Goal: Book appointment/travel/reservation

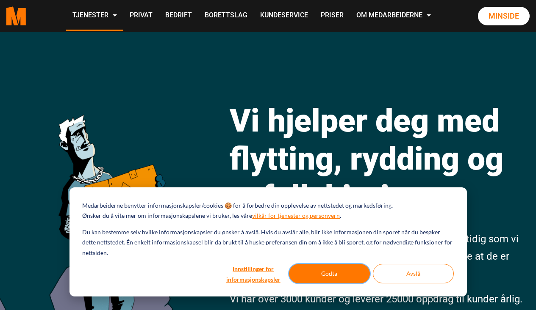
click at [327, 274] on button "Godta" at bounding box center [329, 273] width 81 height 19
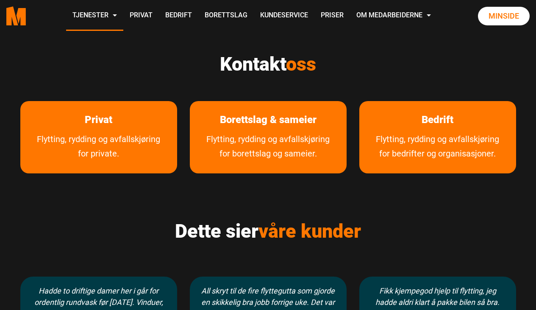
scroll to position [376, 0]
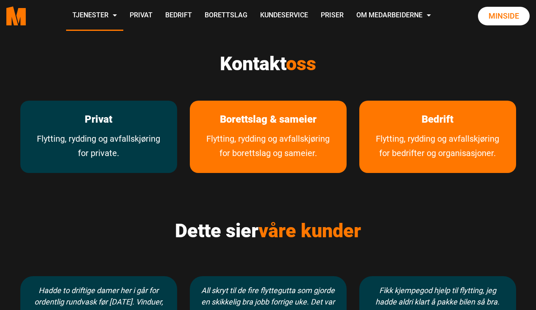
click at [133, 145] on link "Flytting, rydding og avfallskjøring for private." at bounding box center [98, 152] width 157 height 41
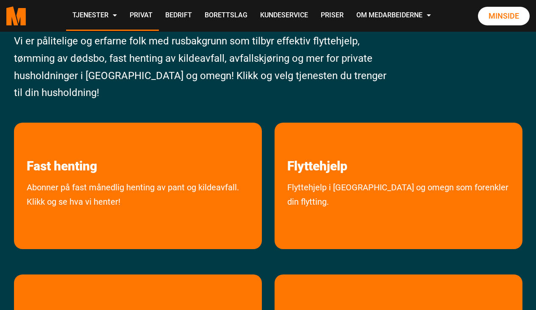
scroll to position [94, 0]
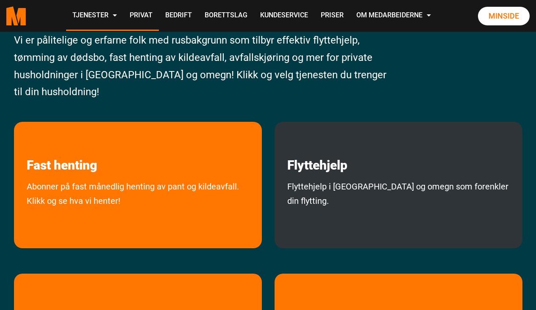
click at [276, 182] on link "Flyttehjelp i [GEOGRAPHIC_DATA] og omegn som forenkler din flytting." at bounding box center [398, 212] width 248 height 65
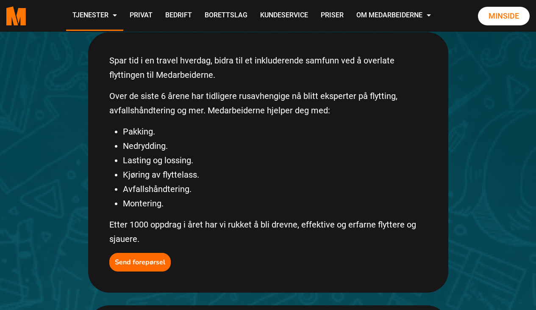
scroll to position [182, 0]
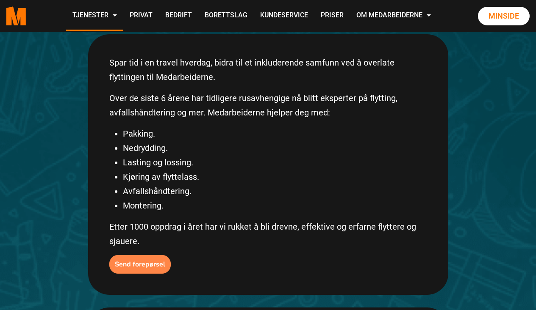
click at [147, 260] on b "Send forepørsel" at bounding box center [140, 264] width 50 height 9
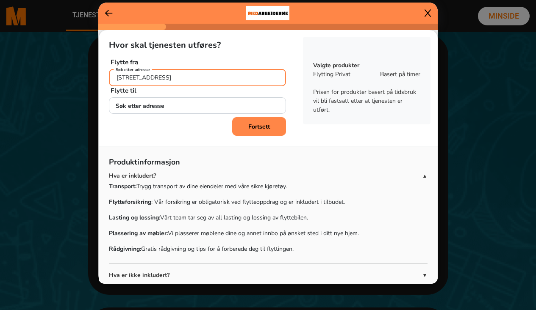
type input "stanseveien 37"
click at [173, 125] on div "Fortsett" at bounding box center [197, 126] width 177 height 19
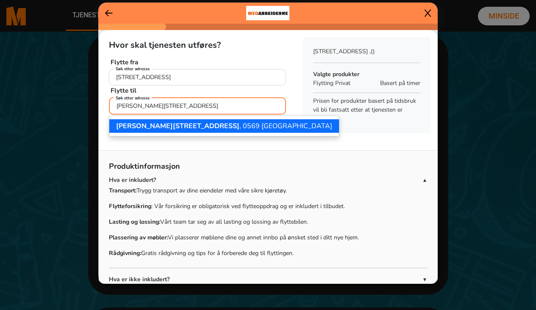
click at [177, 124] on span "Jørgen løvlands gate 24B" at bounding box center [177, 126] width 123 height 9
type input "Jørgen løvlands gate 24B, 0569 Oslo"
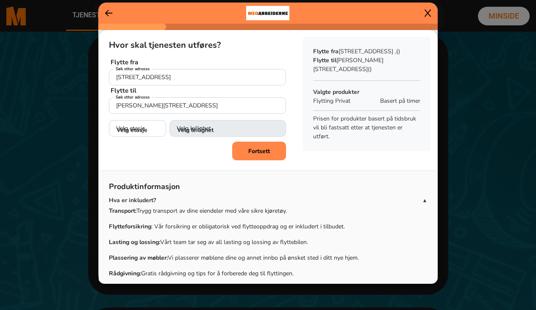
click at [144, 138] on div "Hvor skal tjenesten utføres? Flytte fra stanseveien 37 Søk etter adresse + Legg…" at bounding box center [198, 86] width 198 height 112
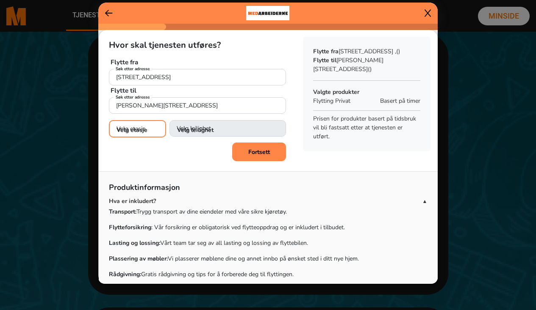
select select "04"
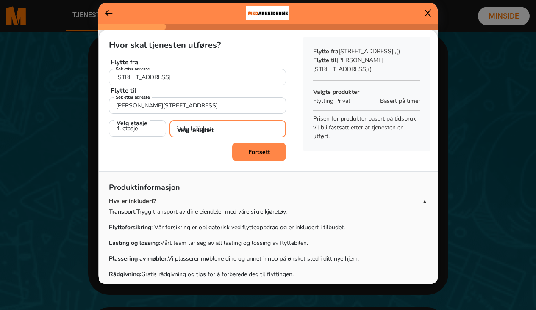
select select "H0402"
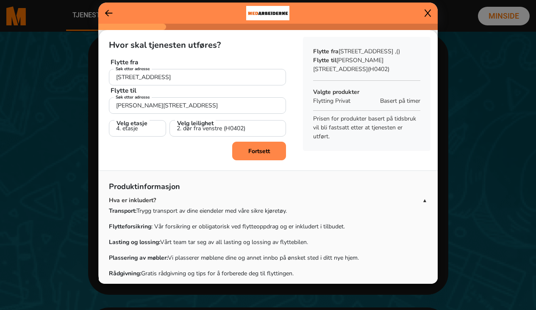
click at [241, 149] on button "Fortsett" at bounding box center [259, 151] width 54 height 19
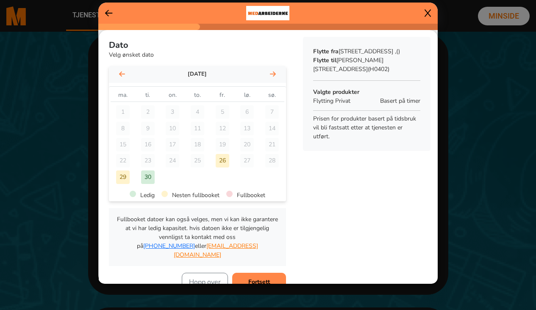
click at [273, 68] on div "september 2025" at bounding box center [197, 74] width 177 height 17
click at [273, 70] on fa-icon at bounding box center [273, 74] width 6 height 8
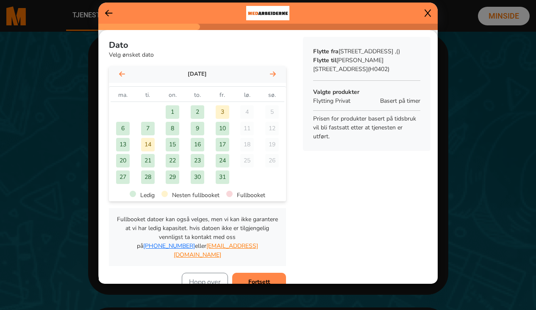
click at [224, 160] on div "24" at bounding box center [223, 161] width 14 height 14
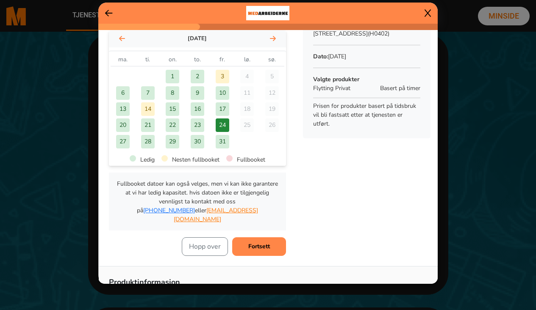
scroll to position [36, 0]
click at [267, 242] on b "Fortsett" at bounding box center [259, 246] width 22 height 8
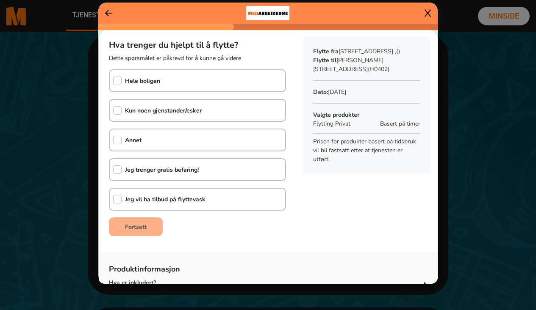
scroll to position [0, 0]
click at [205, 86] on div "Hele boligen" at bounding box center [197, 80] width 177 height 23
checkbox input "true"
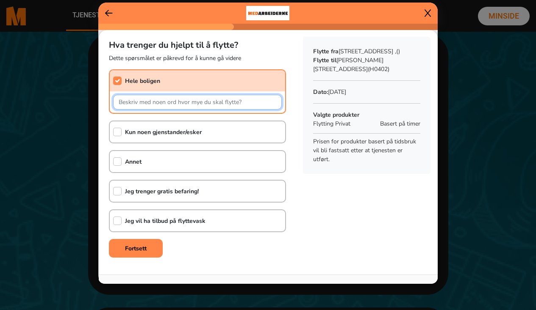
click at [200, 99] on input "text" at bounding box center [197, 102] width 169 height 15
type input "s"
type input "16 kvm lager skal tømmes og flyttes til leilighet. seng, klær, noen møbler"
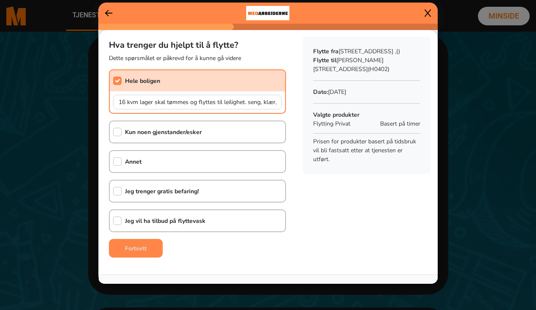
click at [138, 254] on button "Fortsett" at bounding box center [136, 248] width 54 height 19
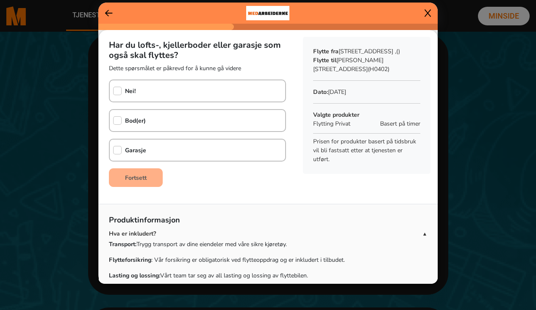
click at [171, 87] on div "Nei!" at bounding box center [197, 91] width 177 height 23
checkbox input "true"
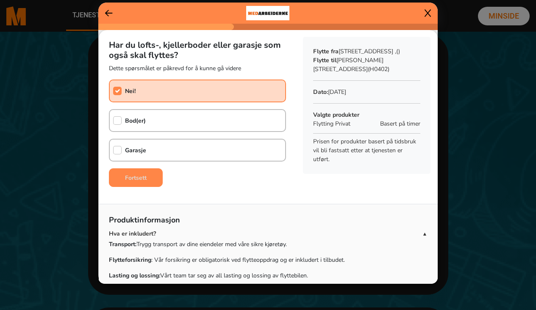
click at [144, 179] on b "Fortsett" at bounding box center [136, 178] width 22 height 8
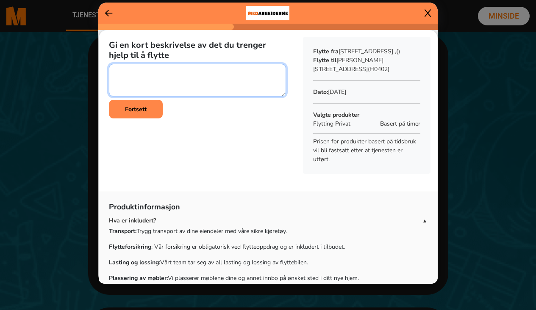
click at [175, 82] on textarea at bounding box center [197, 80] width 177 height 33
type textarea "f"
click at [210, 73] on textarea at bounding box center [197, 80] width 177 height 33
click at [257, 73] on textarea at bounding box center [197, 80] width 177 height 33
click at [186, 73] on textarea at bounding box center [197, 80] width 177 height 33
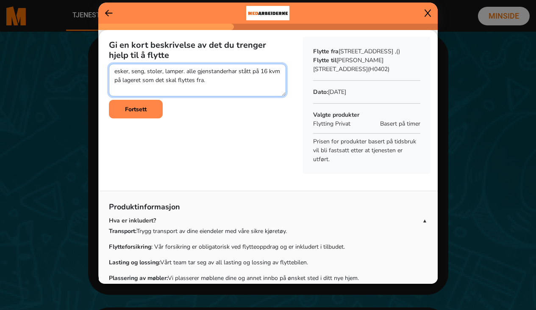
type textarea "esker, seng, stoler, lamper. alle gjenstander har stått på 16 kvm på lageret so…"
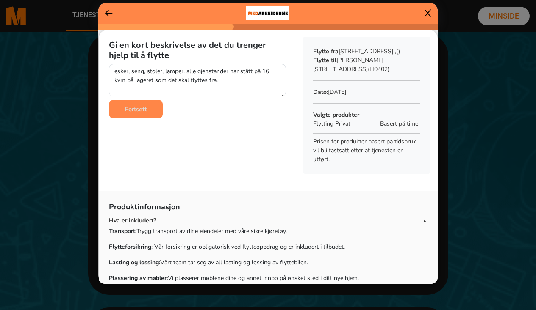
click at [154, 111] on button "Fortsett" at bounding box center [136, 109] width 54 height 19
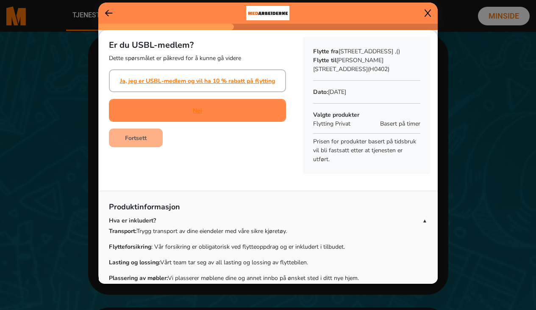
click at [191, 120] on div "Nei" at bounding box center [197, 110] width 177 height 23
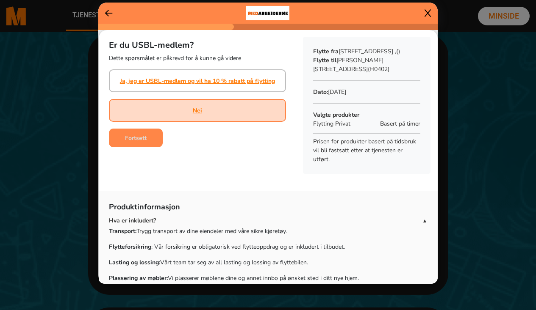
click at [153, 133] on button "Fortsett" at bounding box center [136, 138] width 54 height 19
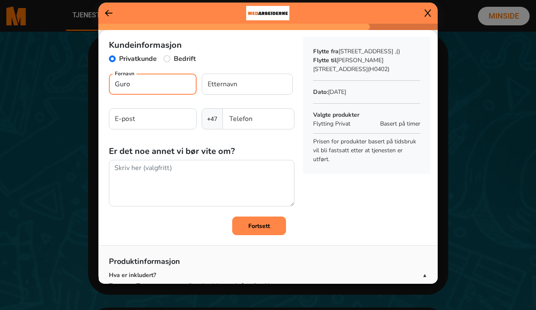
type input "Guro"
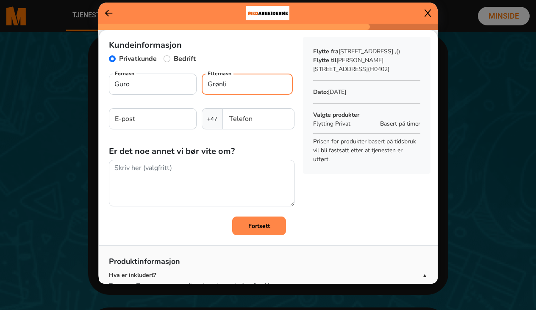
type input "Grønli"
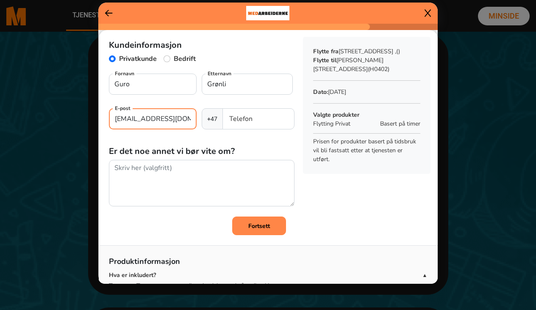
type input "gurogronli@gmail.com"
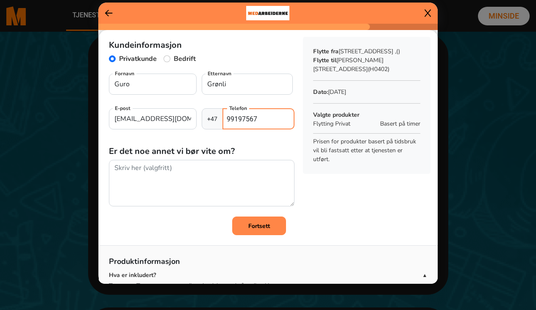
type input "99197567"
click at [199, 232] on div "Fortsett" at bounding box center [197, 226] width 177 height 19
click at [254, 229] on b "Fortsett" at bounding box center [259, 226] width 22 height 8
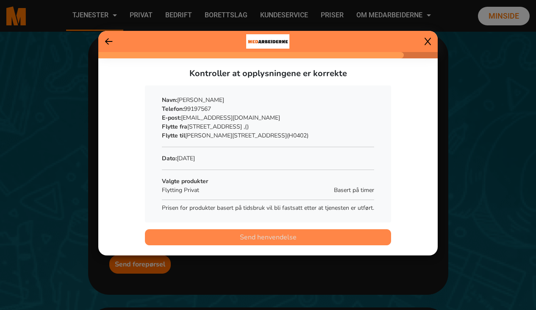
click at [262, 238] on span "Send henvendelse" at bounding box center [268, 237] width 57 height 10
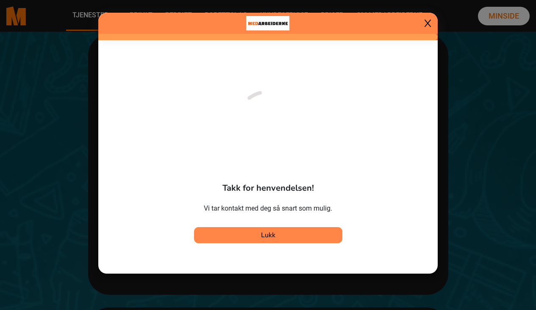
click at [262, 238] on span "Lukk" at bounding box center [268, 235] width 14 height 9
